Goal: Book appointment/travel/reservation

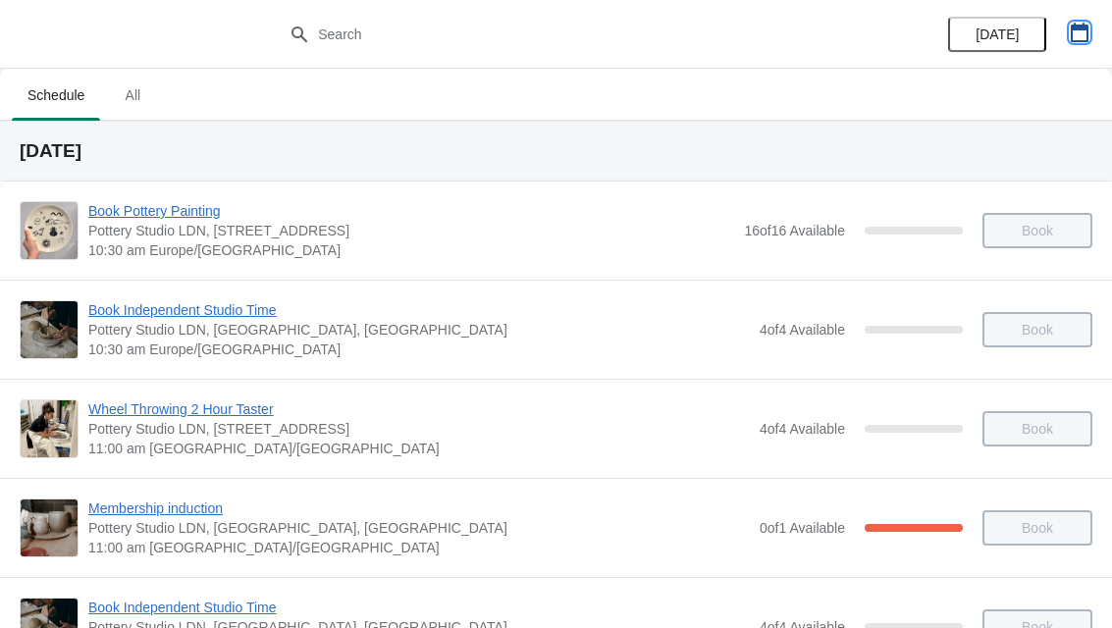
click at [1096, 37] on button "button" at bounding box center [1079, 32] width 35 height 35
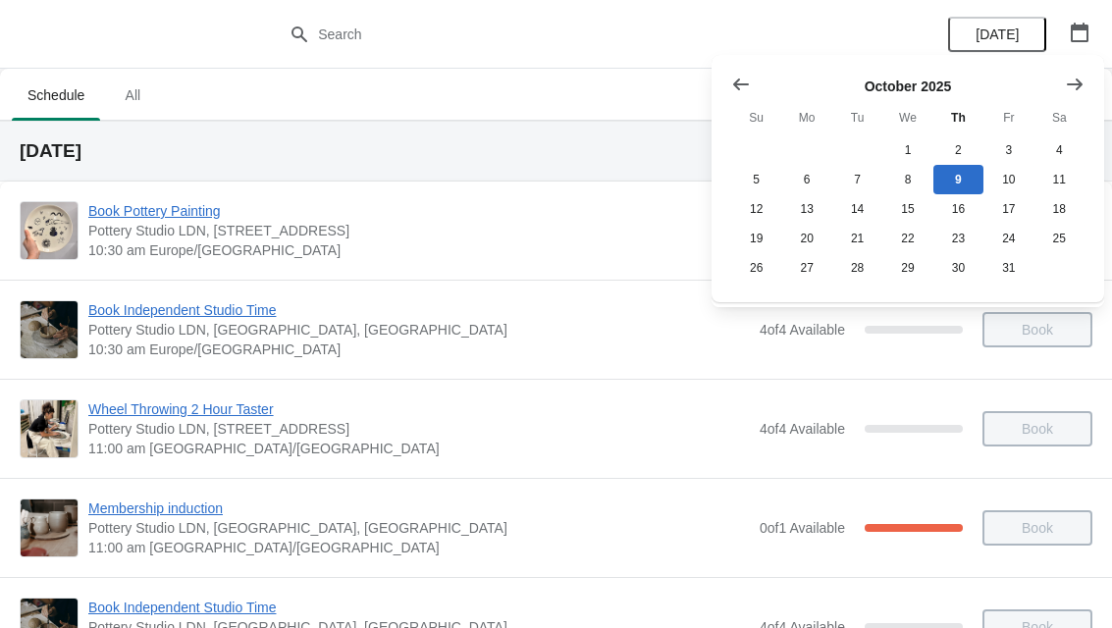
click at [1097, 74] on div "[DATE] Su Mo Tu We Th Fr Sa 1 2 3 4 5 6 7 8 9 10 11 12 13 14 15 16 17 18 19 20 …" at bounding box center [908, 178] width 393 height 247
click at [1080, 95] on button "Show next month, November 2025" at bounding box center [1074, 84] width 35 height 35
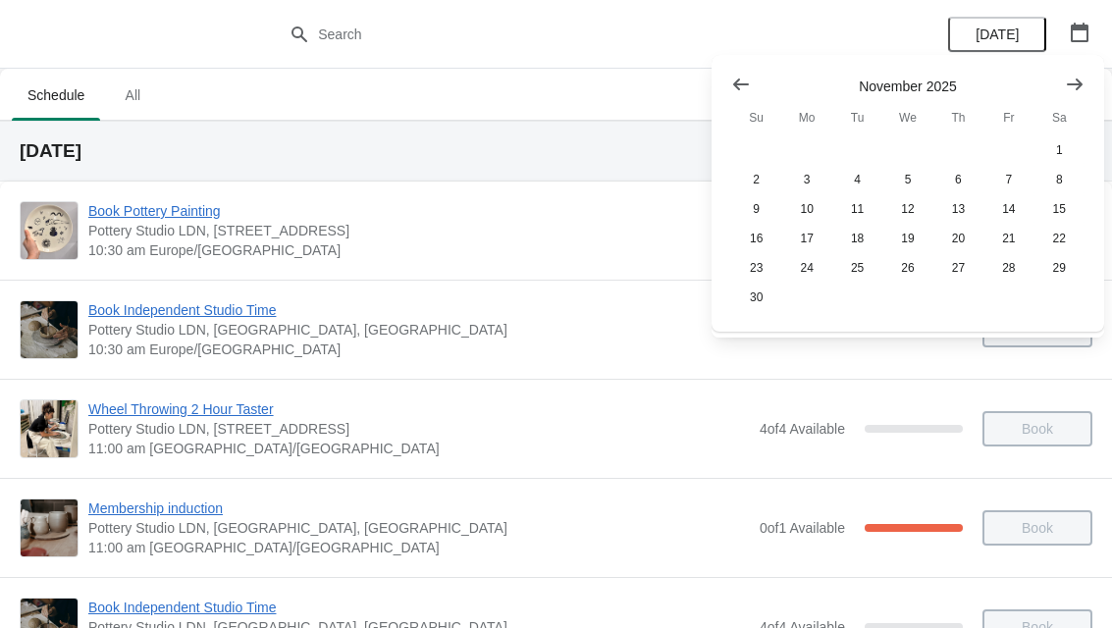
click at [1081, 83] on icon "Show next month, December 2025" at bounding box center [1075, 84] width 16 height 12
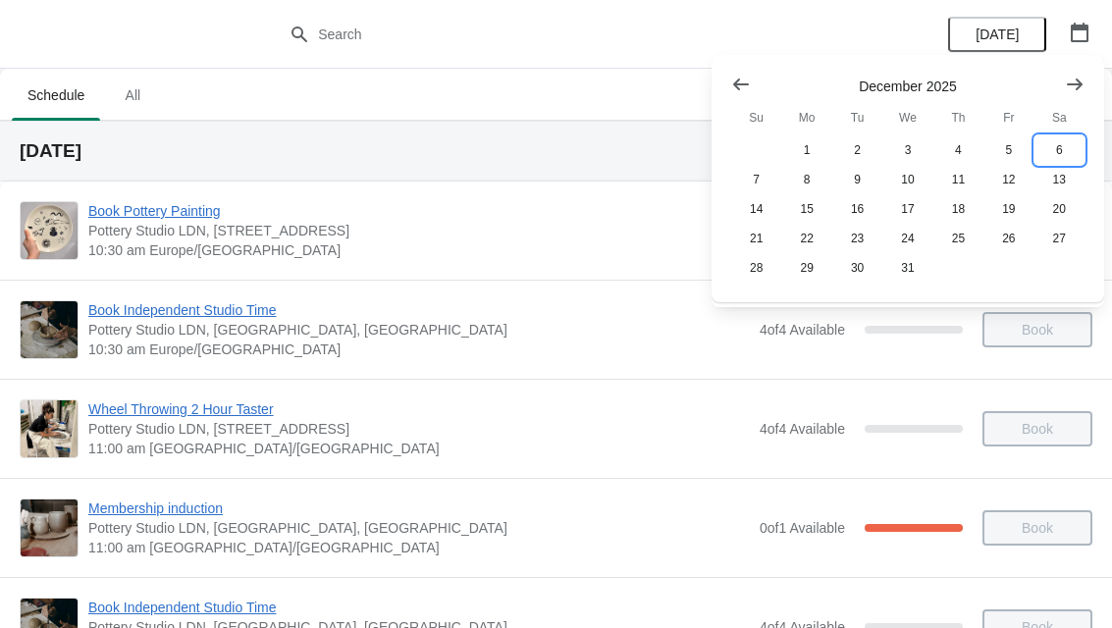
click at [1069, 146] on button "6" at bounding box center [1060, 150] width 50 height 29
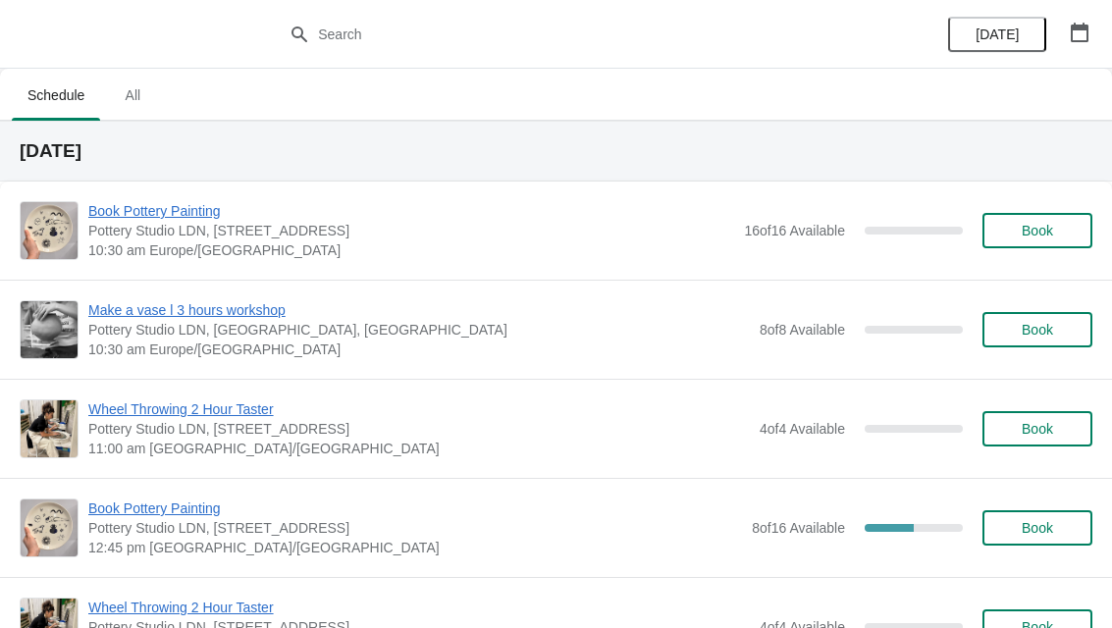
click at [1034, 539] on button "Book" at bounding box center [1038, 528] width 110 height 35
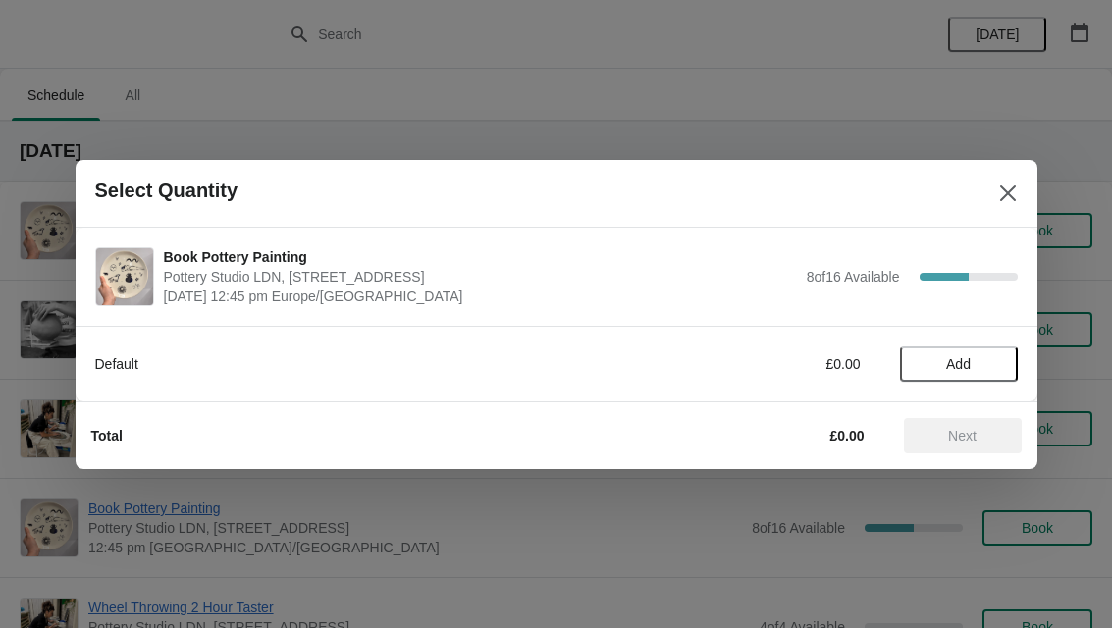
click at [975, 368] on span "Add" at bounding box center [959, 364] width 82 height 16
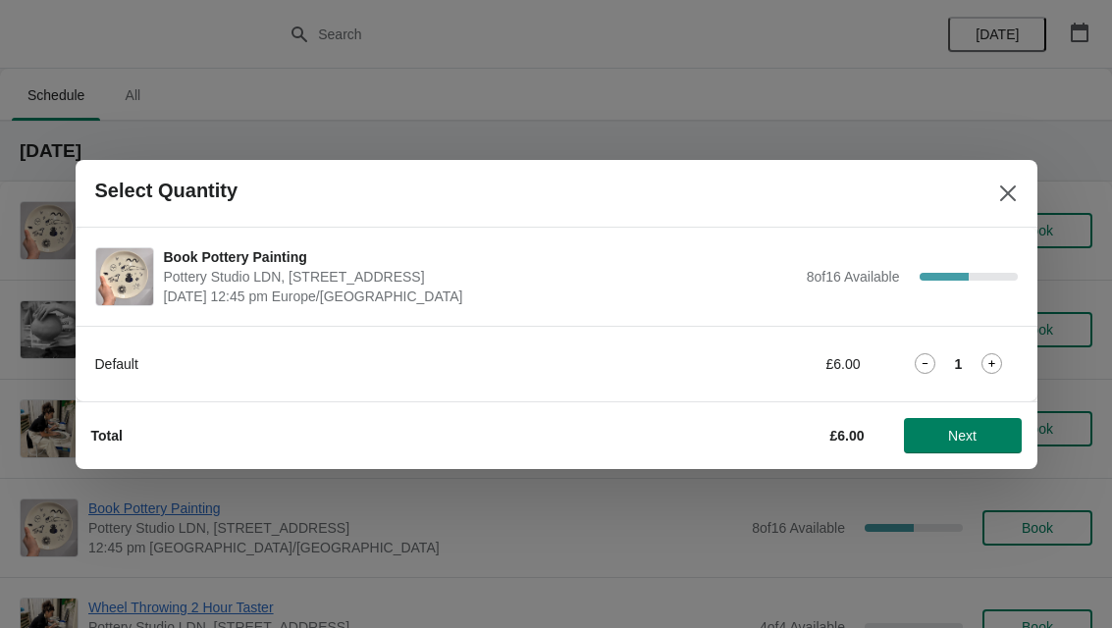
click at [994, 372] on icon at bounding box center [992, 363] width 21 height 21
click at [1000, 358] on icon at bounding box center [992, 363] width 21 height 21
click at [1001, 368] on icon at bounding box center [992, 363] width 21 height 21
click at [1001, 365] on icon at bounding box center [992, 363] width 21 height 21
click at [1003, 359] on icon at bounding box center [992, 363] width 21 height 21
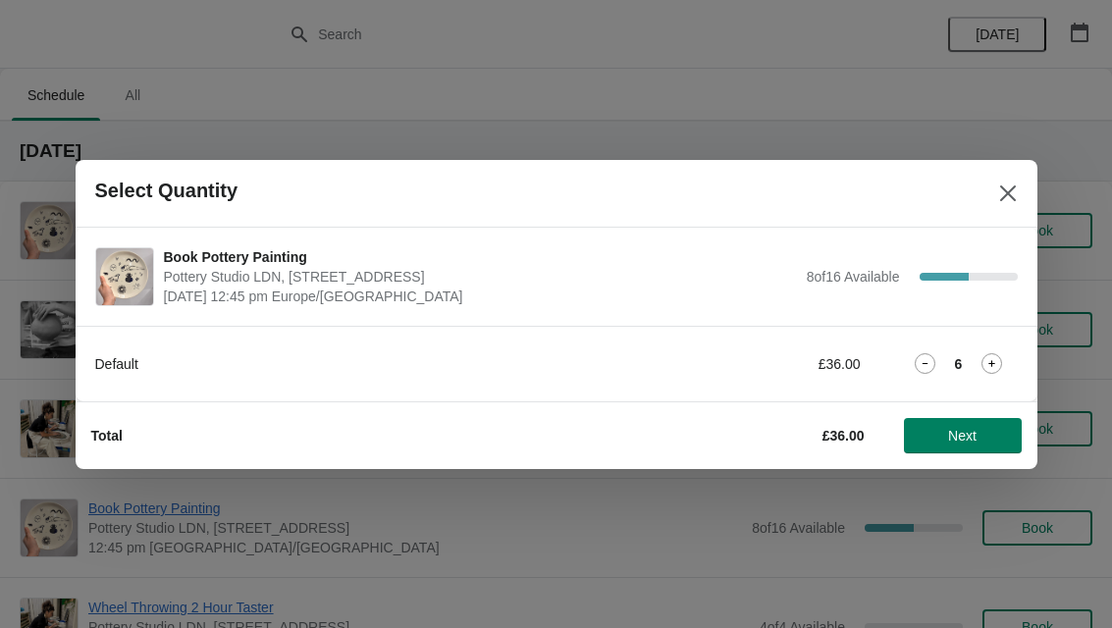
click at [984, 436] on span "Next" at bounding box center [963, 436] width 86 height 16
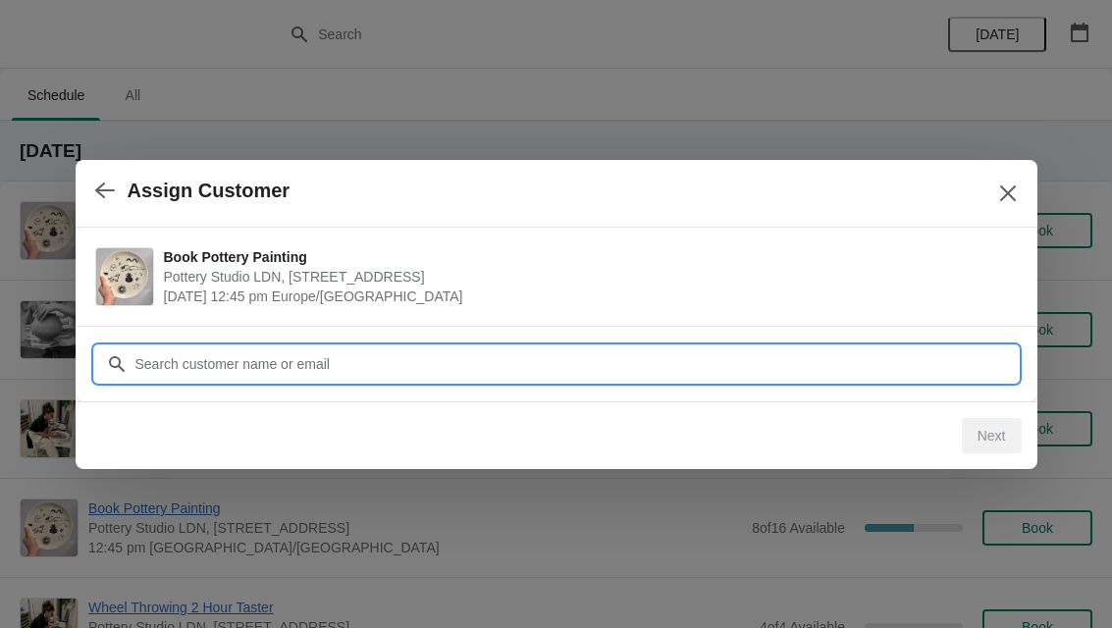
click at [853, 349] on input "Customer" at bounding box center [577, 364] width 884 height 35
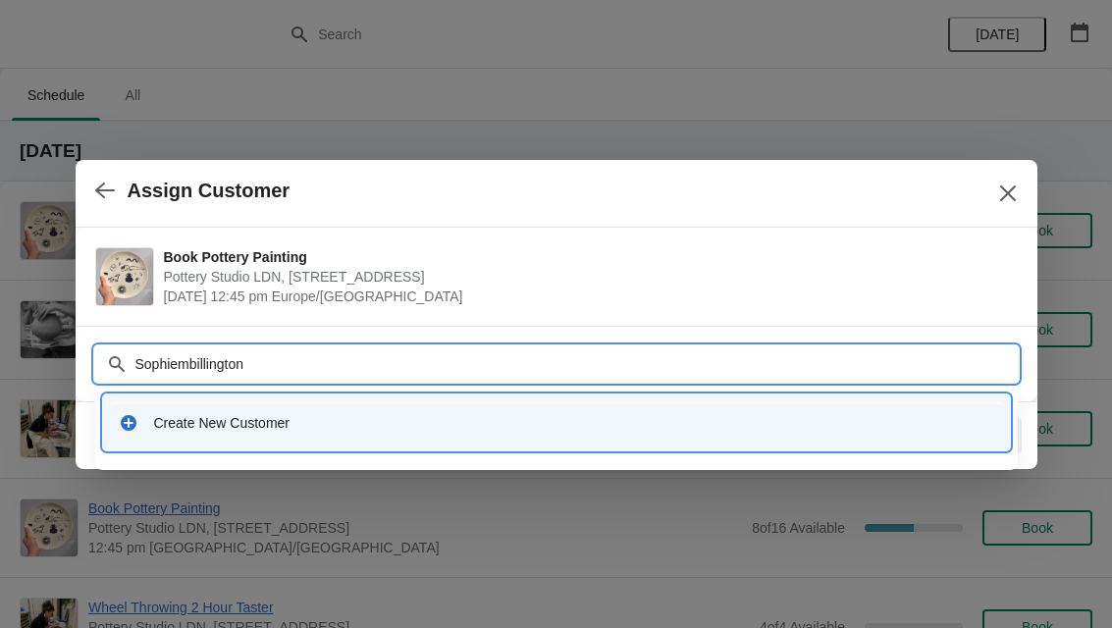
click at [720, 339] on div "Customer Sophiembillington" at bounding box center [556, 354] width 923 height 55
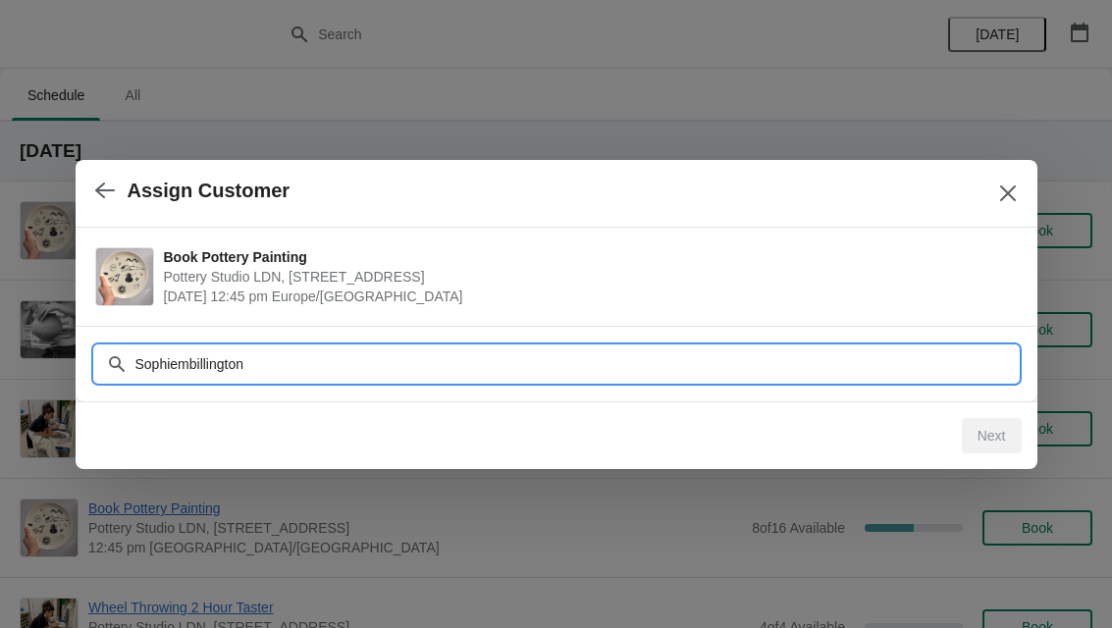
click at [768, 368] on input "Sophiembillington" at bounding box center [577, 364] width 884 height 35
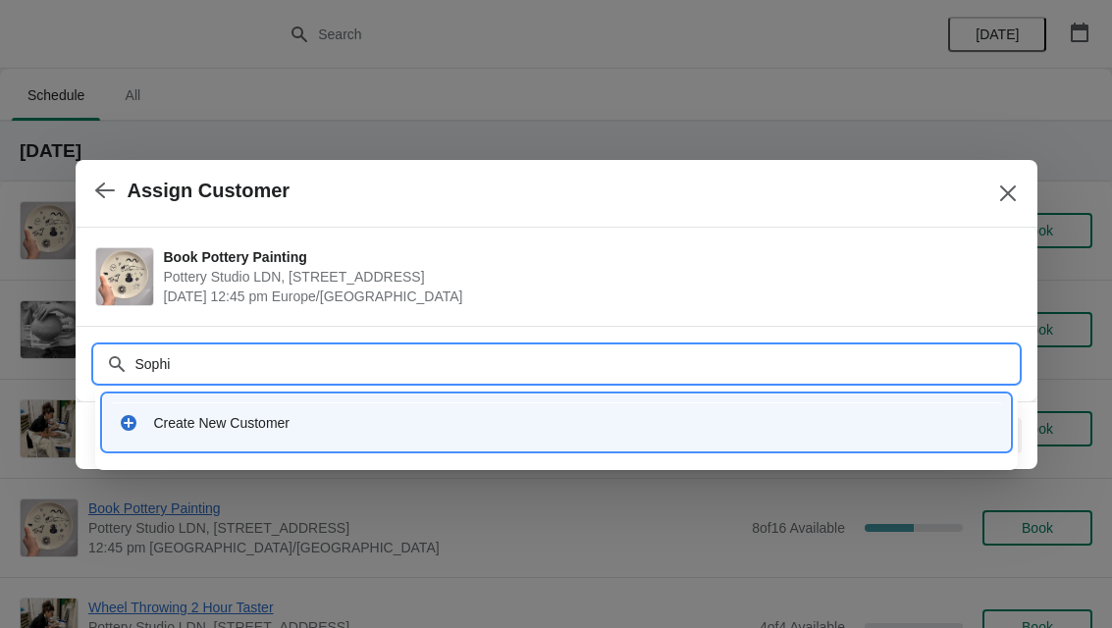
type input "[PERSON_NAME]"
click at [258, 423] on div "Create New Customer" at bounding box center [574, 423] width 840 height 20
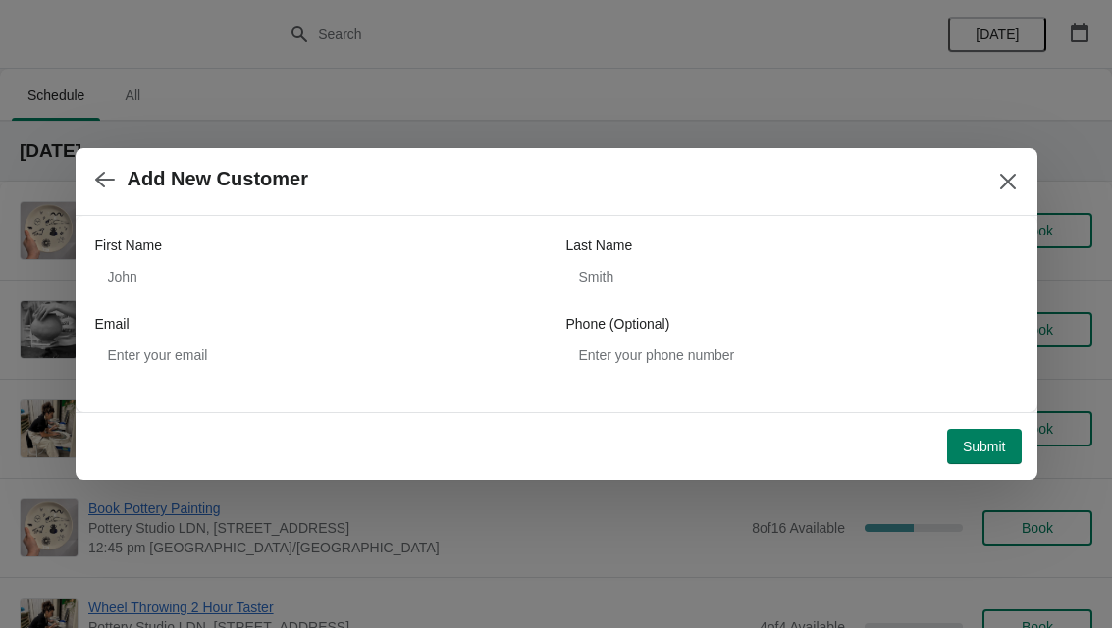
click at [211, 251] on div "First Name" at bounding box center [321, 246] width 452 height 20
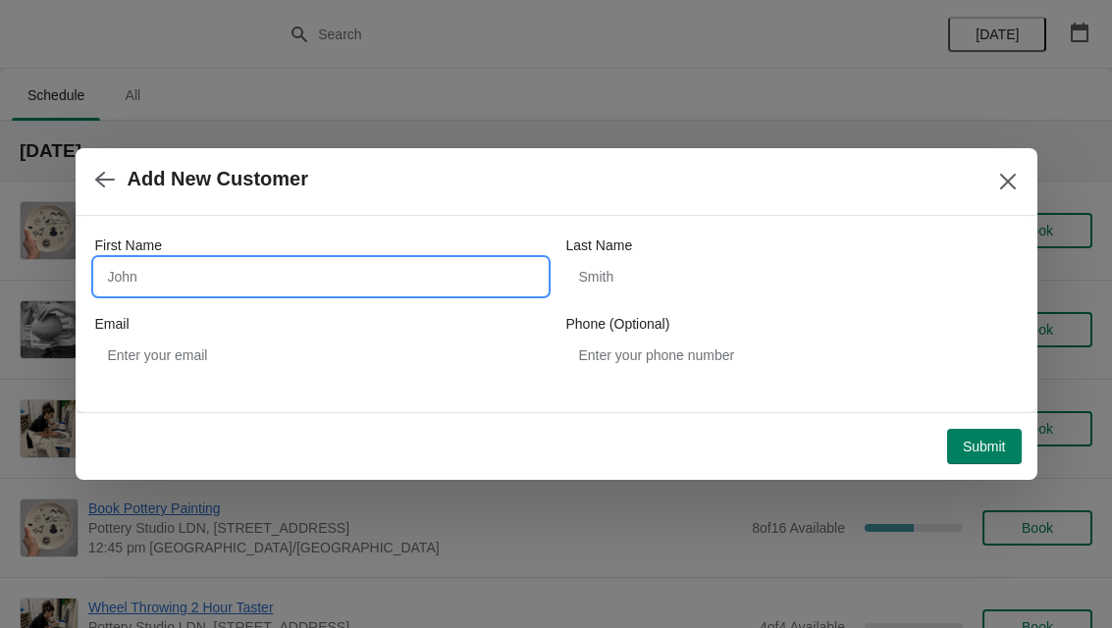
click at [387, 292] on input "First Name" at bounding box center [321, 276] width 452 height 35
type input "[PERSON_NAME]"
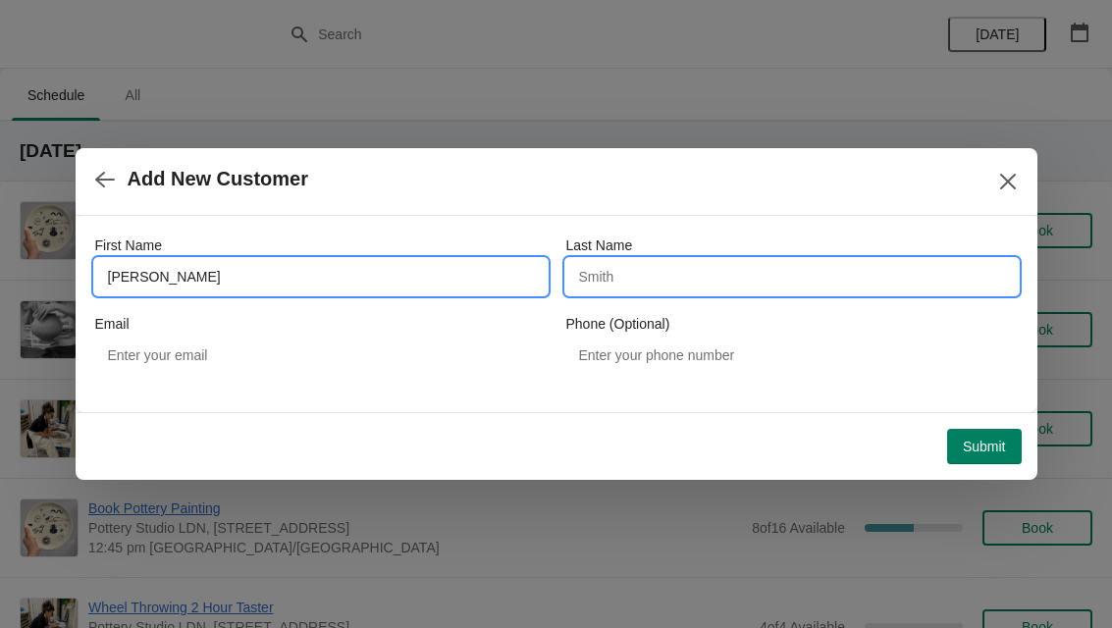
click at [725, 259] on input "Last Name" at bounding box center [793, 276] width 452 height 35
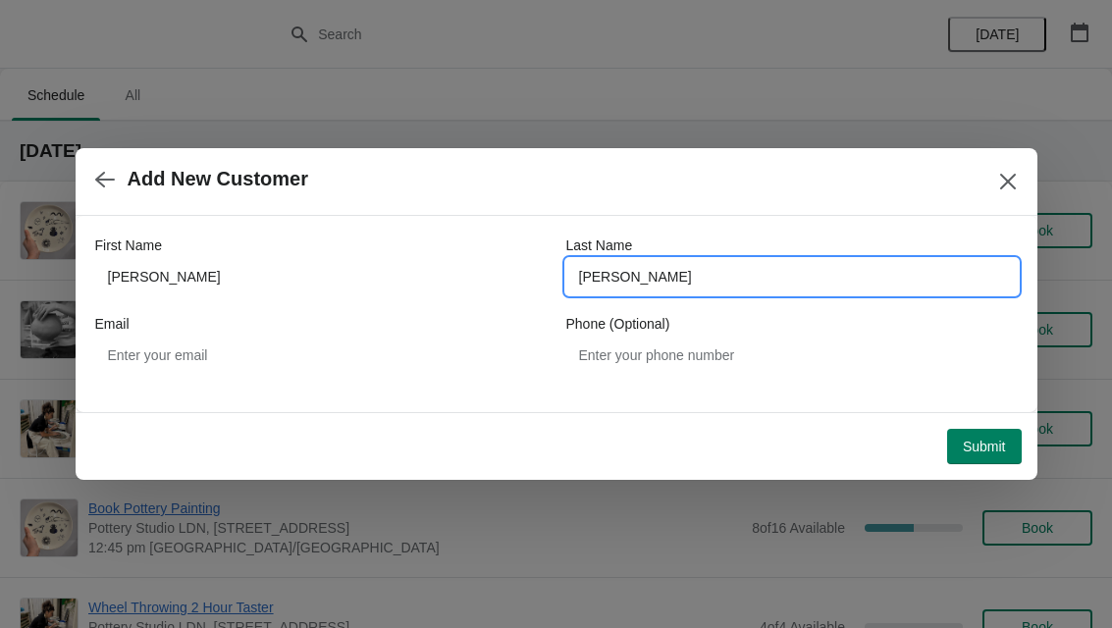
type input "[PERSON_NAME]"
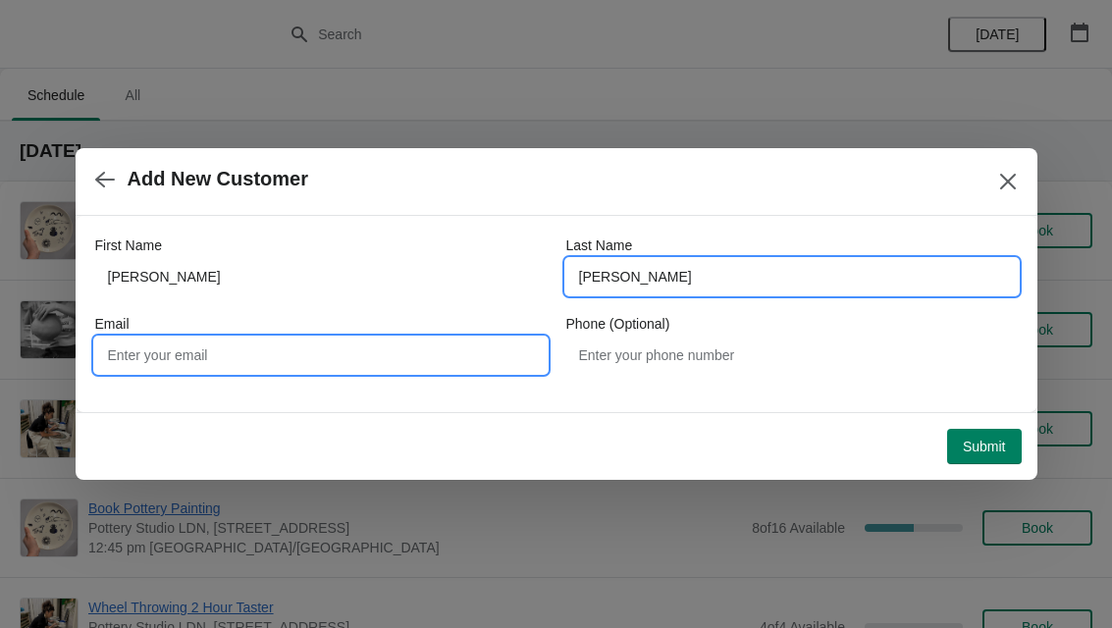
click at [163, 359] on input "Email" at bounding box center [321, 355] width 452 height 35
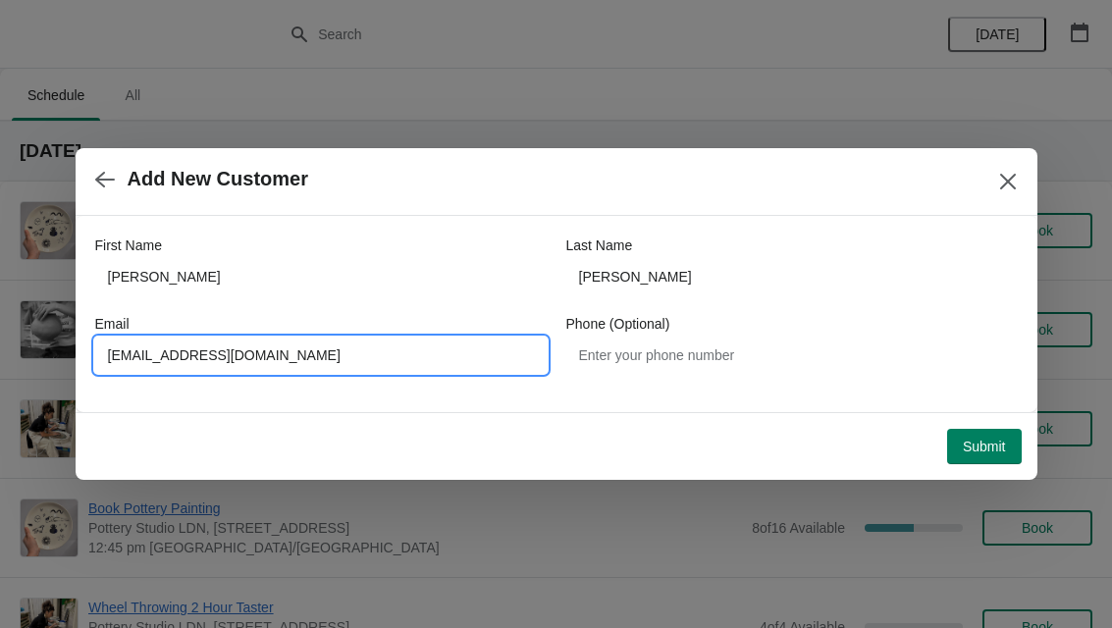
type input "[EMAIL_ADDRESS][DOMAIN_NAME]"
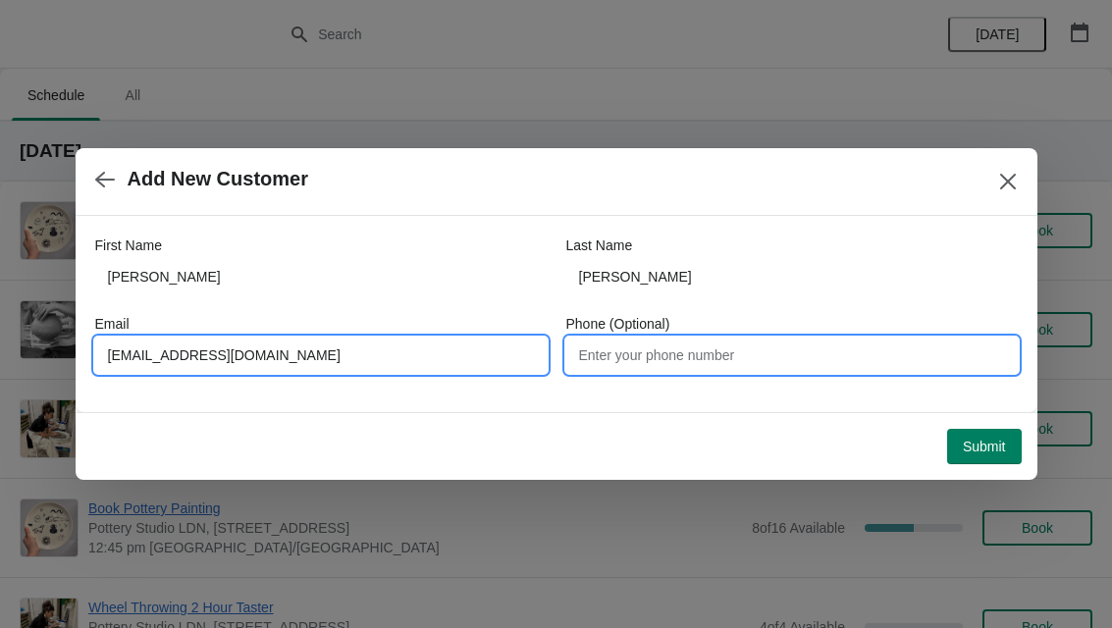
click at [710, 366] on input "Phone (Optional)" at bounding box center [793, 355] width 452 height 35
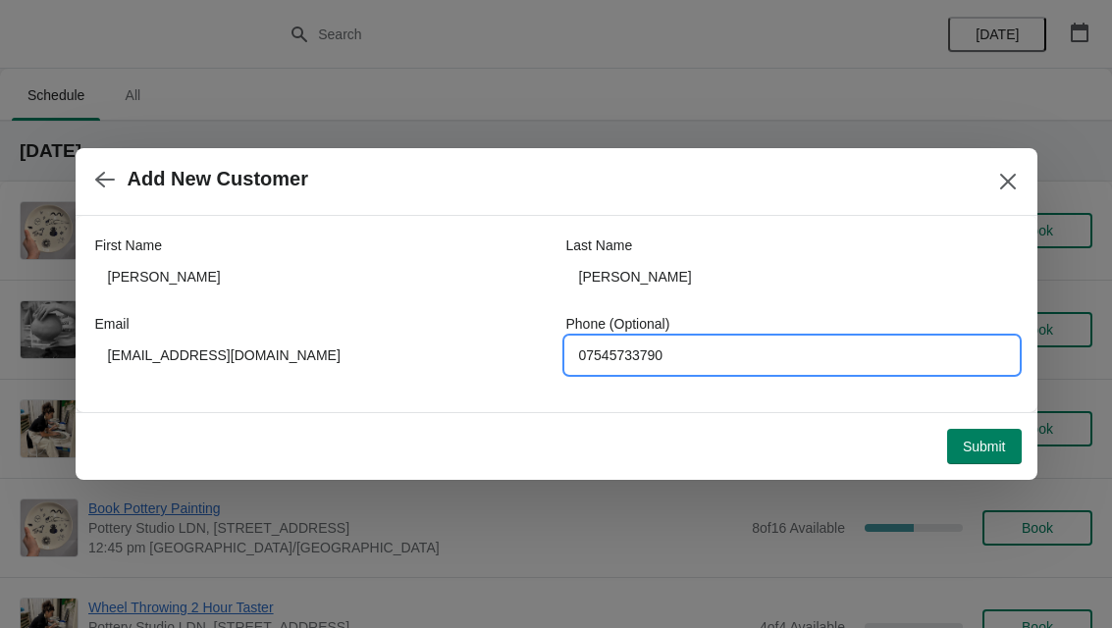
type input "07545733790"
click at [977, 458] on button "Submit" at bounding box center [985, 446] width 75 height 35
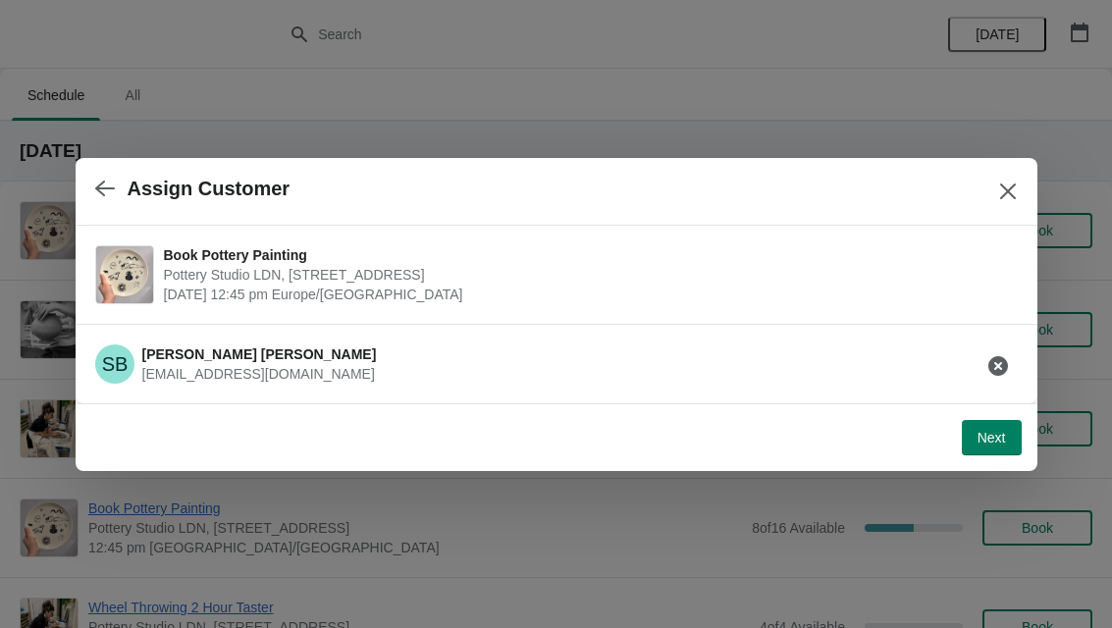
click at [991, 433] on span "Next" at bounding box center [992, 438] width 28 height 16
